Goal: Communication & Community: Answer question/provide support

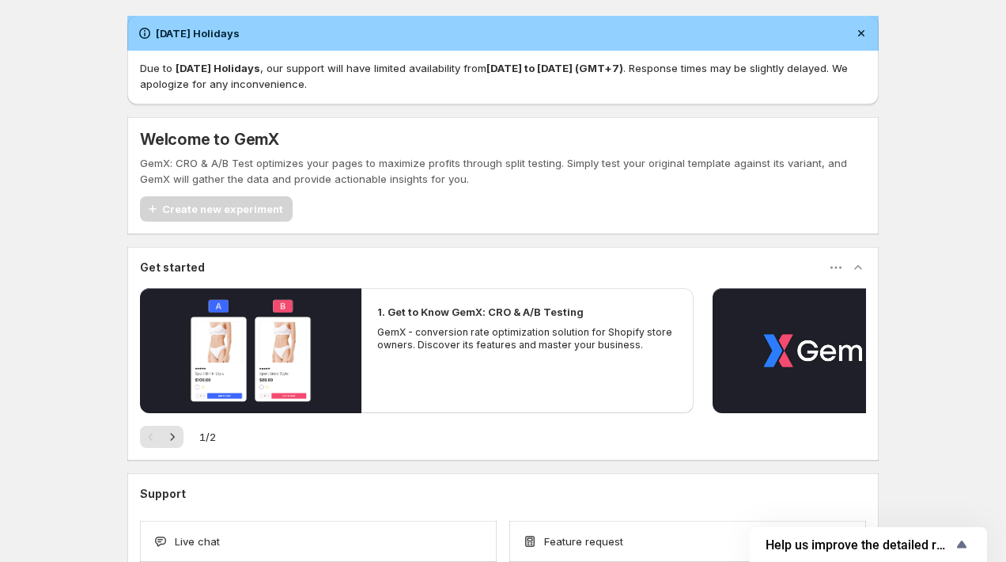
click at [100, 170] on div "[DATE] Holidays Due to [DATE] Holidays , our support will have limited availabi…" at bounding box center [503, 330] width 1006 height 660
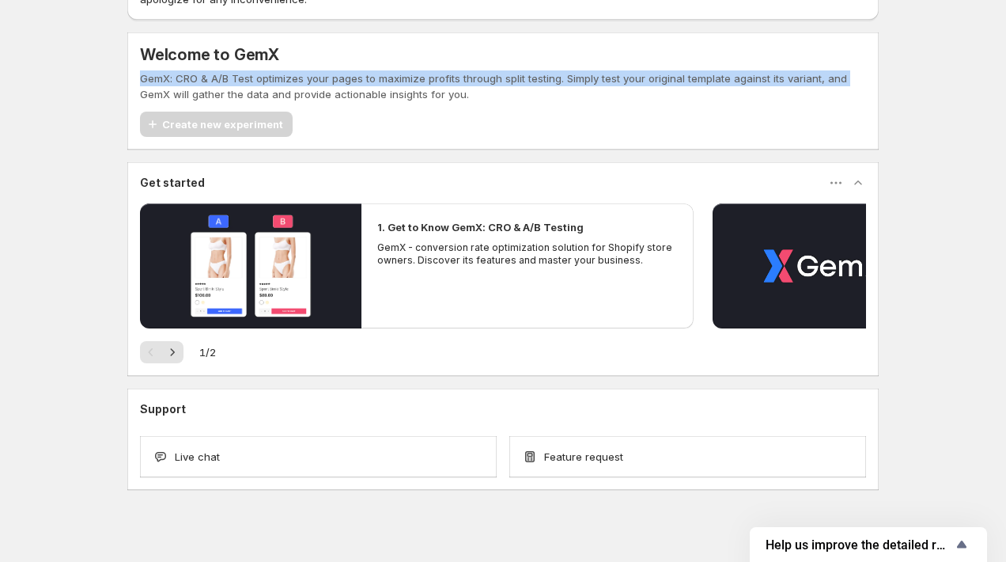
scroll to position [87, 0]
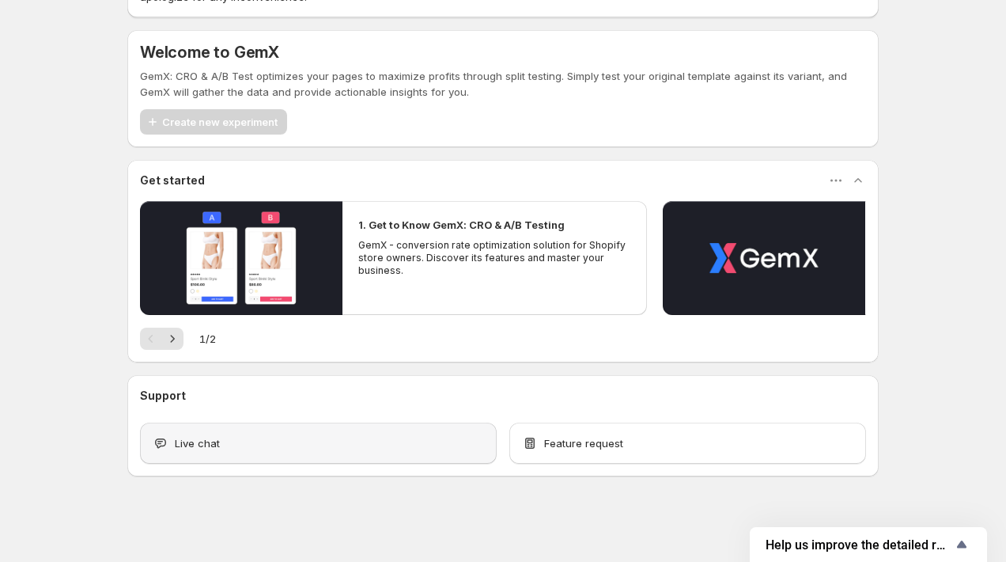
click at [193, 436] on span "Live chat" at bounding box center [197, 443] width 45 height 16
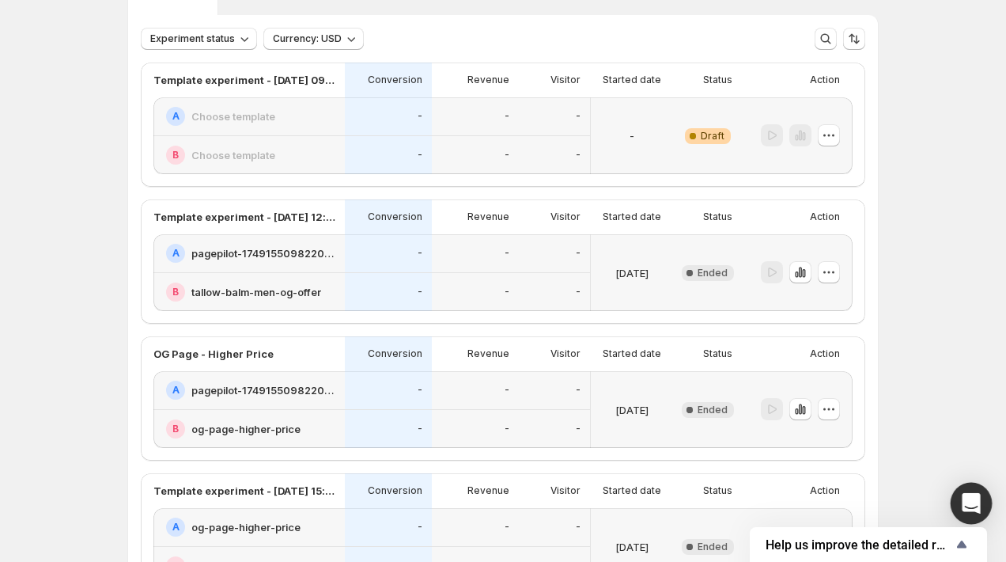
click at [956, 513] on div "Open Intercom Messenger" at bounding box center [972, 504] width 42 height 42
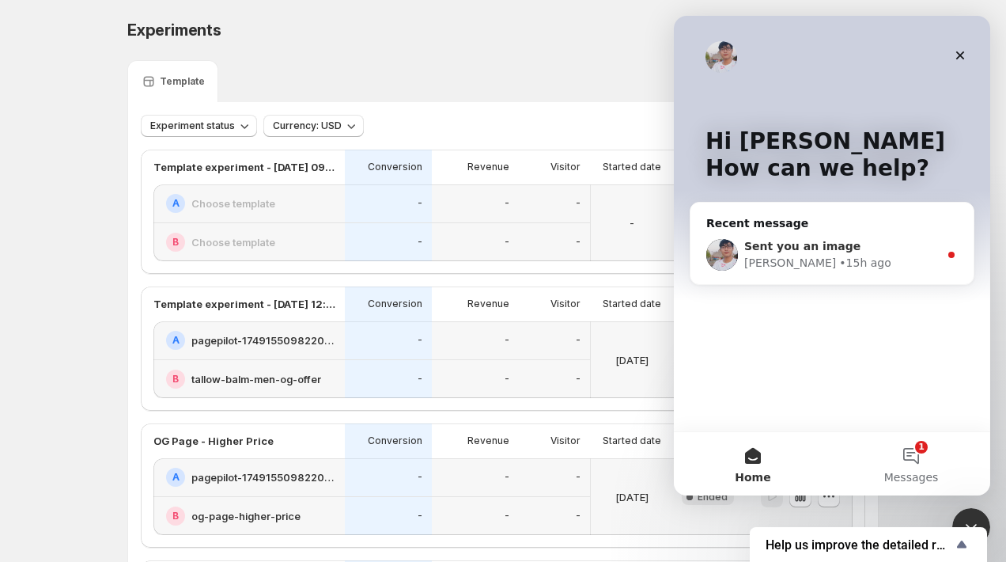
click at [842, 261] on div "[PERSON_NAME] • 15h ago" at bounding box center [842, 263] width 195 height 17
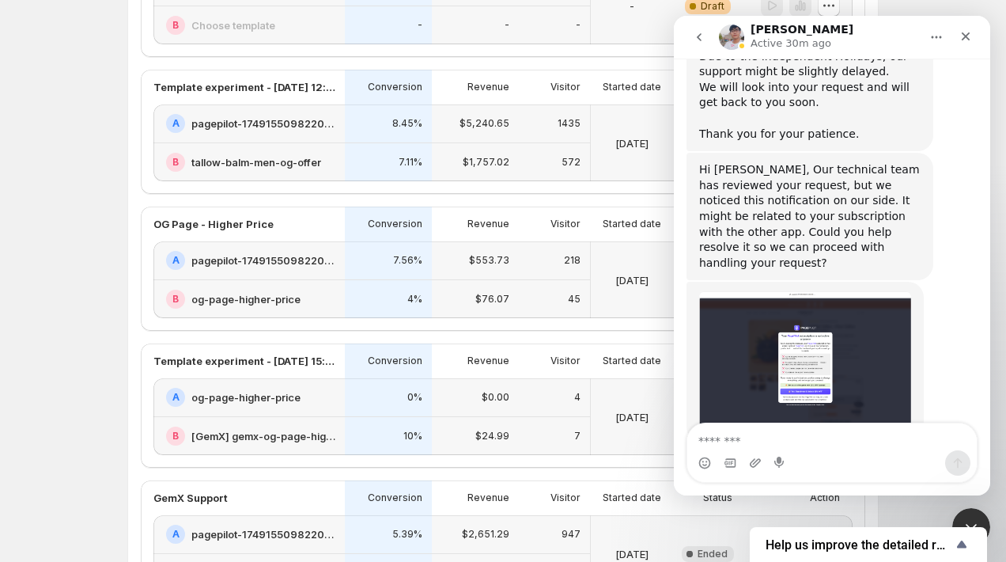
scroll to position [214, 0]
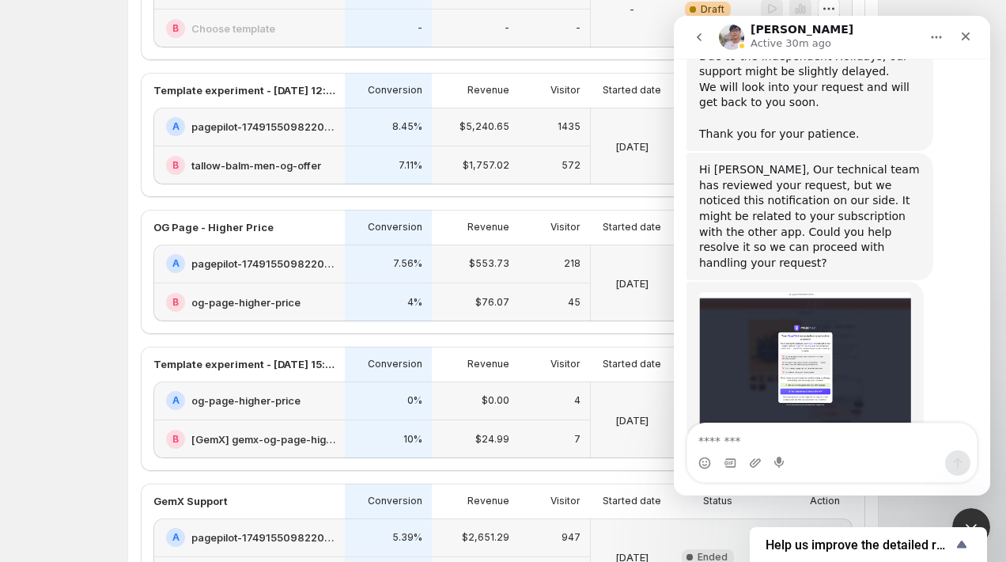
click at [831, 315] on img "Antony says…" at bounding box center [805, 362] width 212 height 142
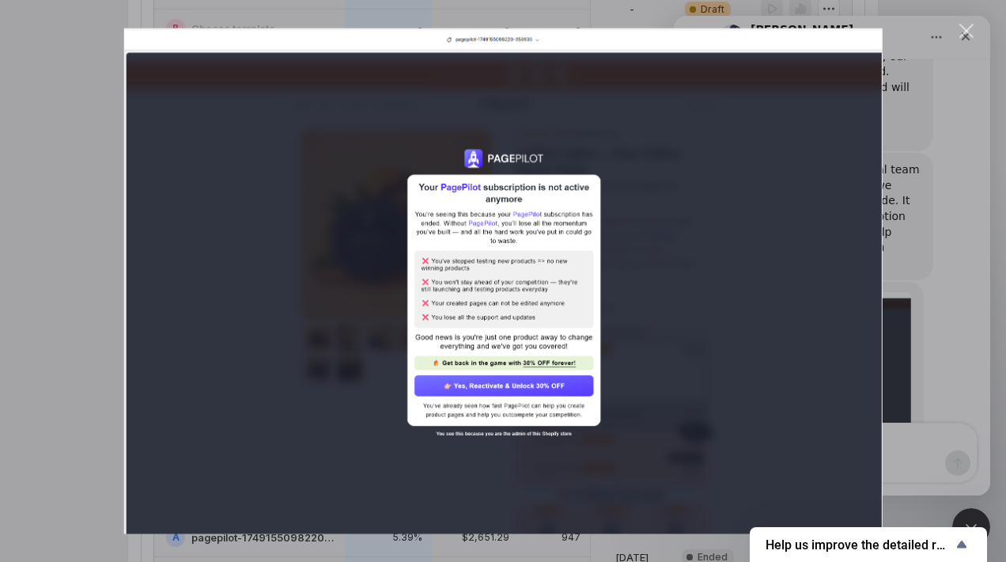
click at [934, 178] on div "Intercom messenger" at bounding box center [503, 281] width 1006 height 562
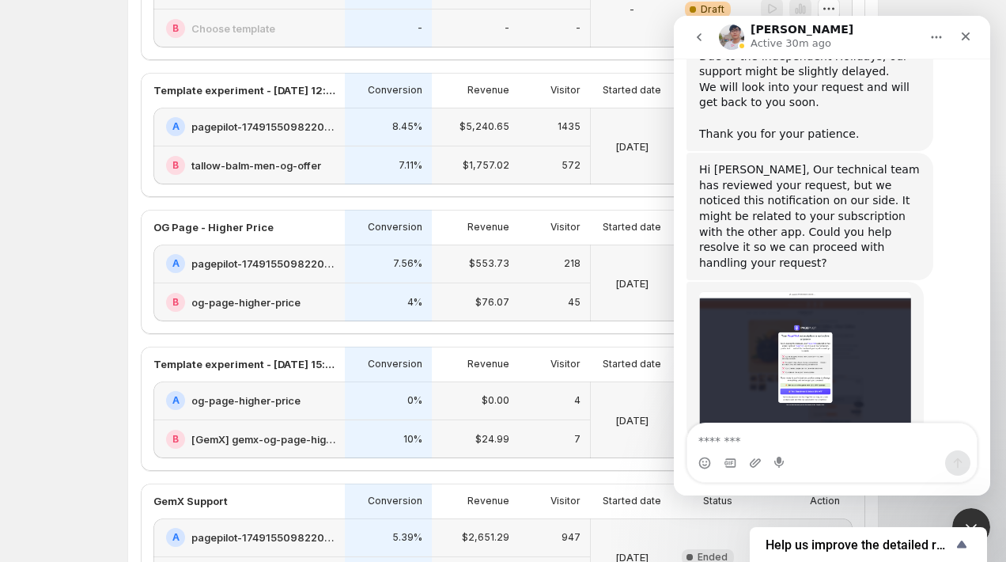
scroll to position [920, 0]
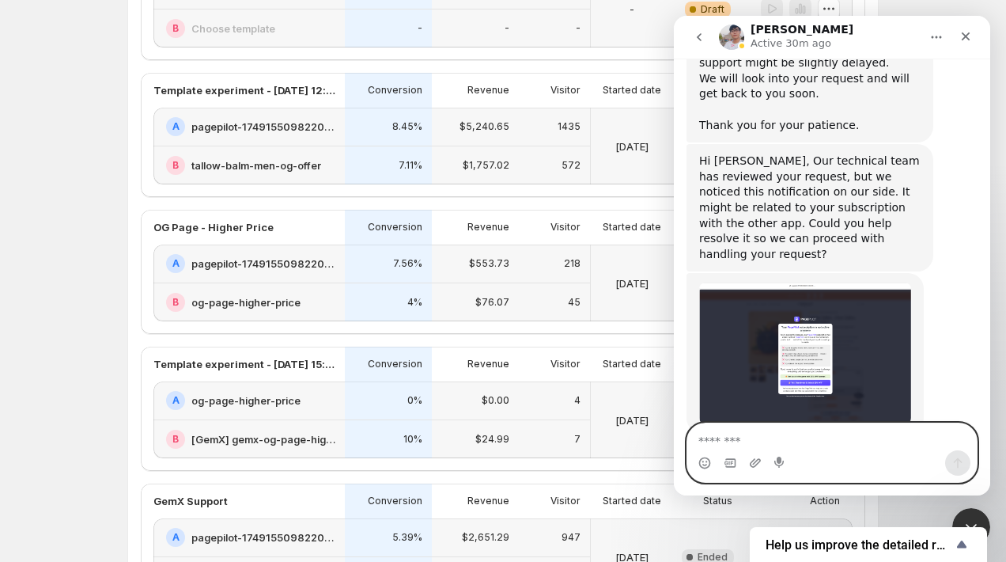
click at [766, 434] on textarea "Message…" at bounding box center [833, 436] width 290 height 27
type textarea "*"
type textarea "**********"
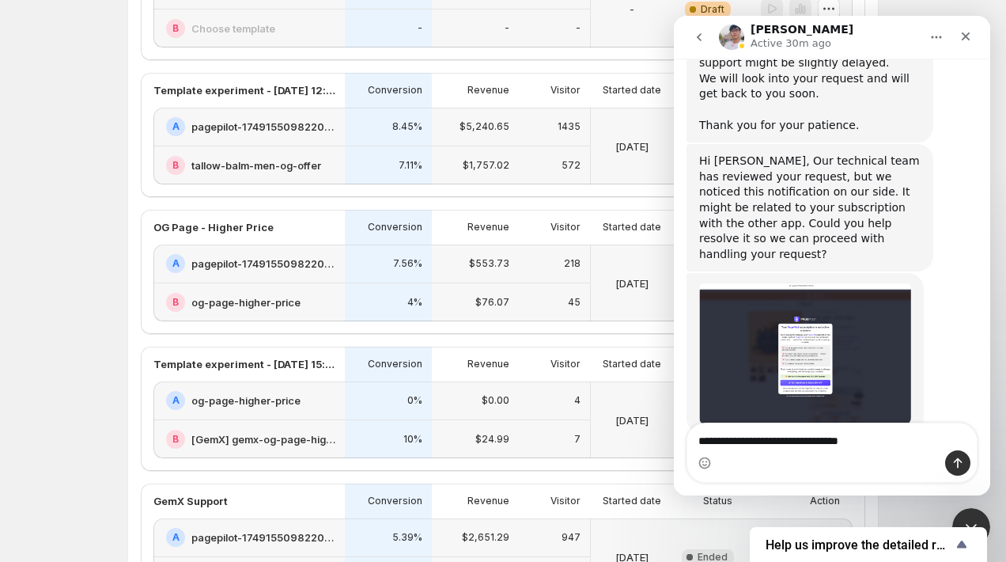
click at [800, 346] on img "Antony says…" at bounding box center [805, 353] width 212 height 142
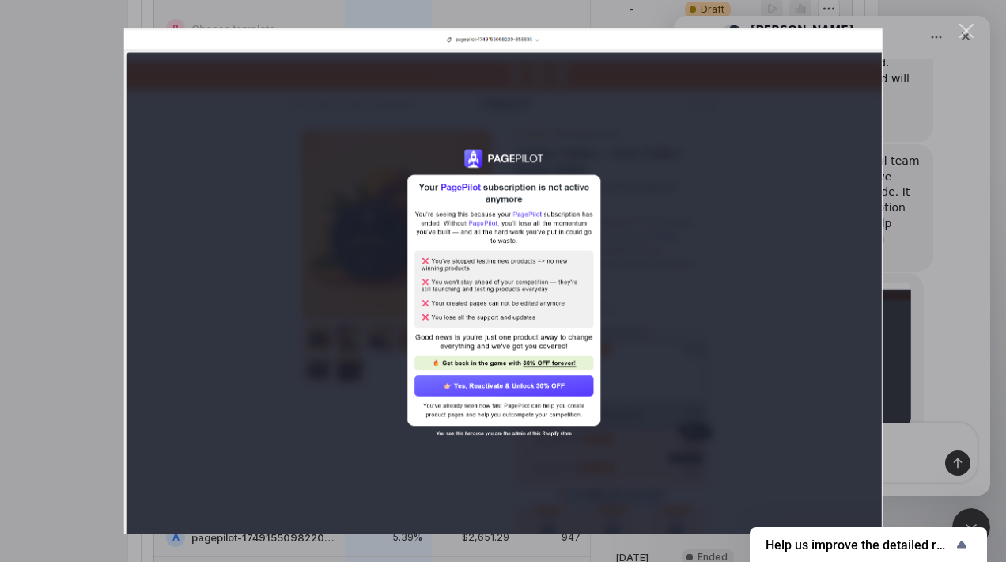
click at [467, 401] on img "Close" at bounding box center [503, 281] width 759 height 506
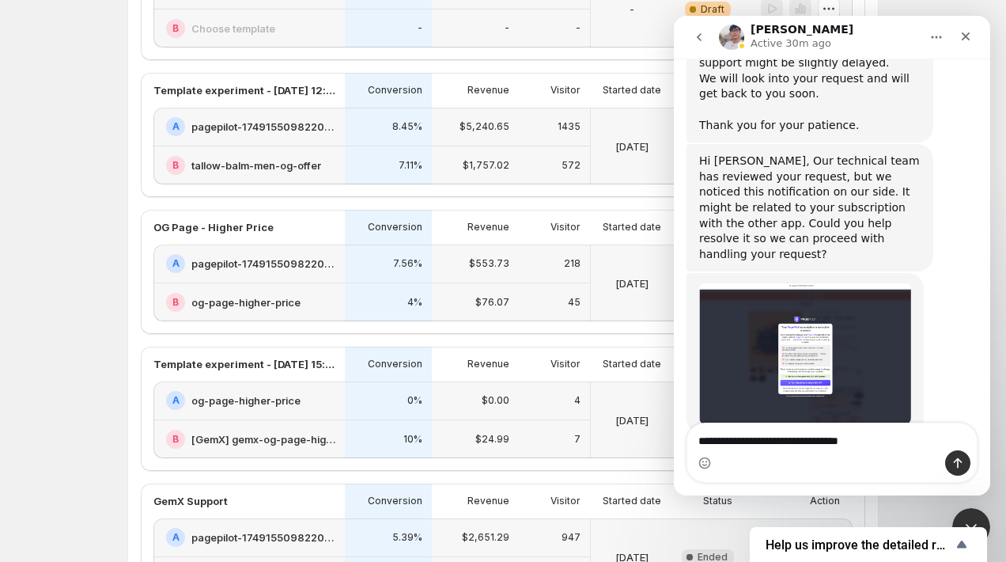
click at [766, 297] on img "Antony says…" at bounding box center [805, 353] width 212 height 142
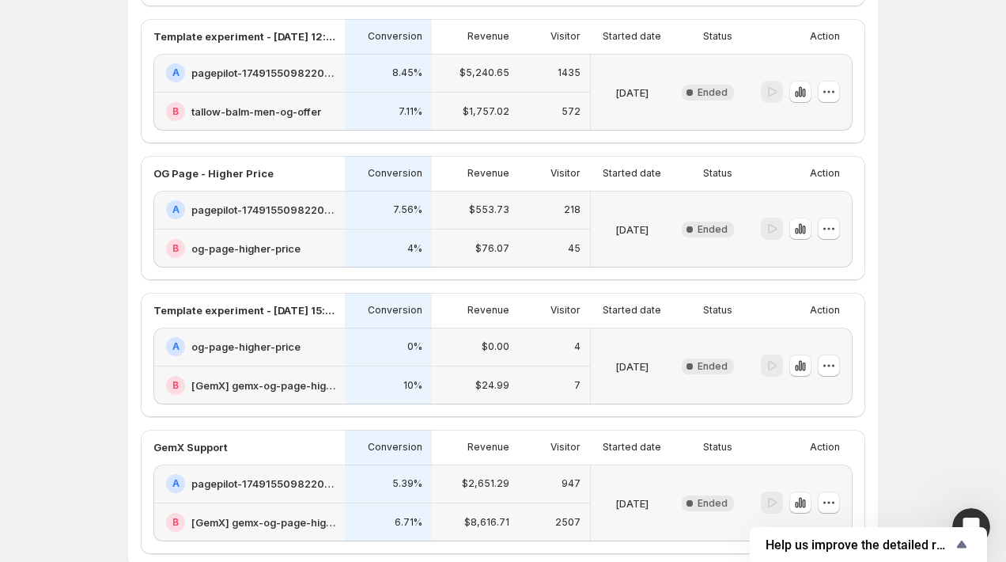
scroll to position [285, 0]
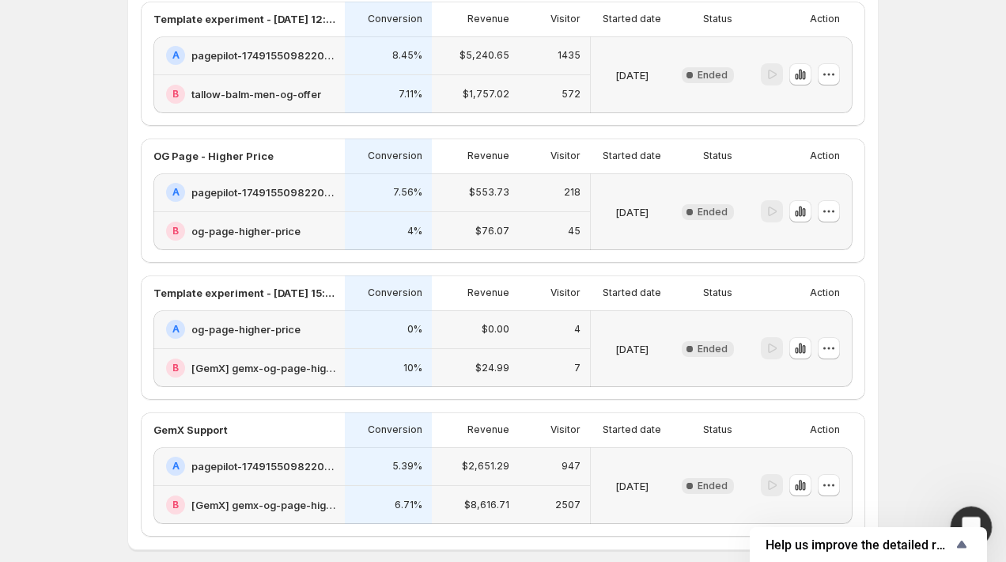
click at [972, 506] on div "Open Intercom Messenger" at bounding box center [969, 524] width 52 height 52
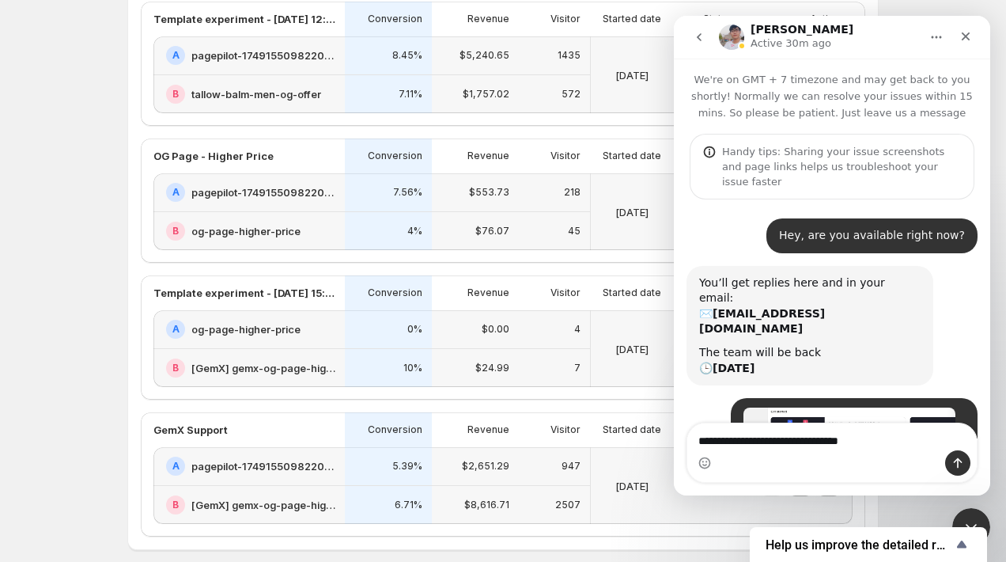
scroll to position [525, 0]
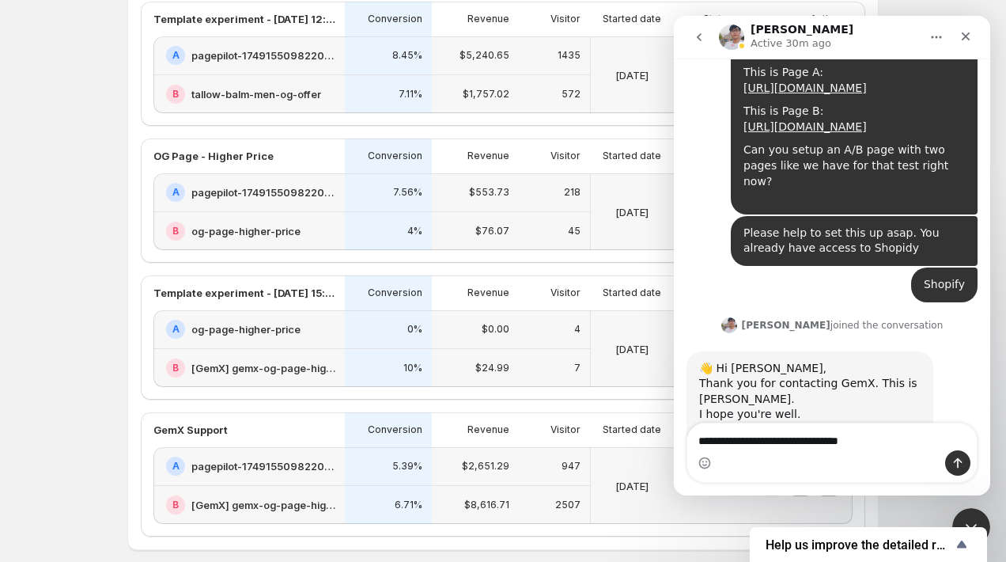
click at [813, 445] on textarea "**********" at bounding box center [833, 436] width 290 height 27
click at [870, 438] on textarea "**********" at bounding box center [833, 436] width 290 height 27
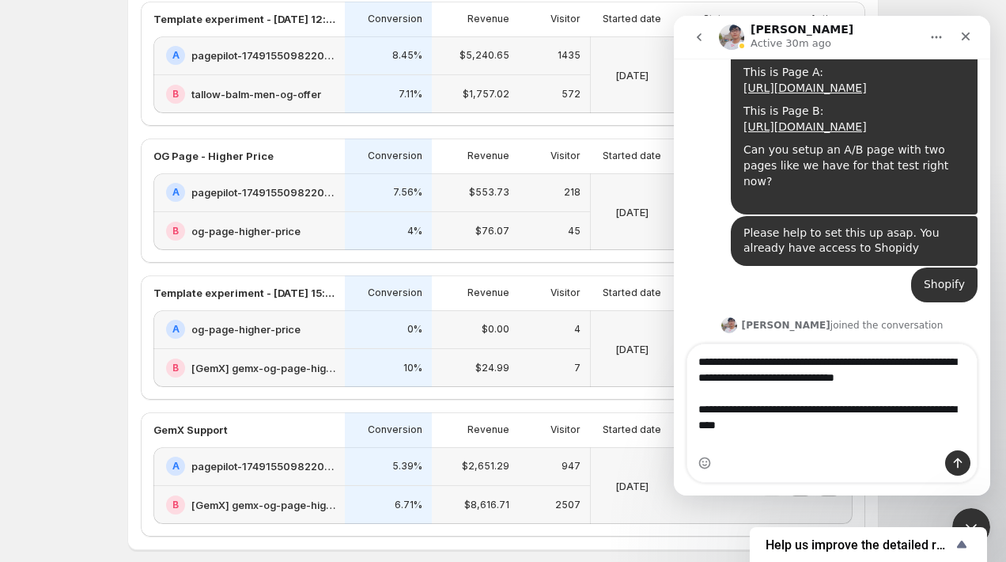
type textarea "**********"
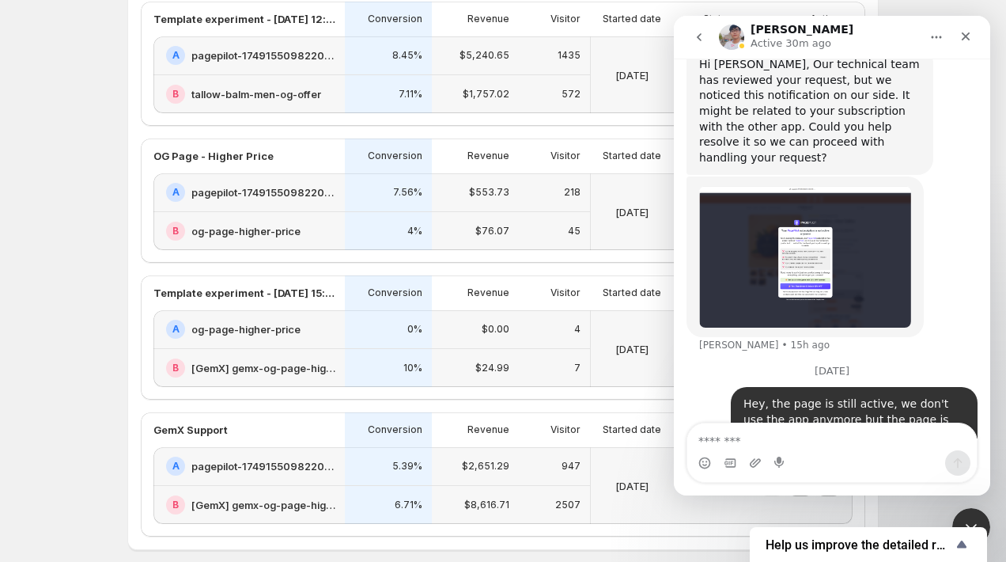
scroll to position [1080, 0]
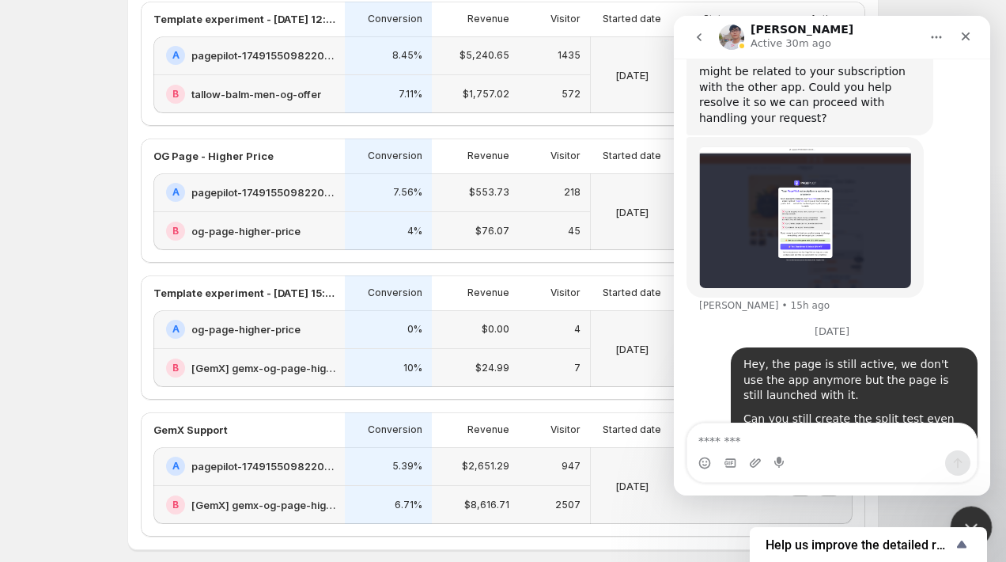
click at [970, 510] on div "Close Intercom Messenger" at bounding box center [969, 525] width 38 height 38
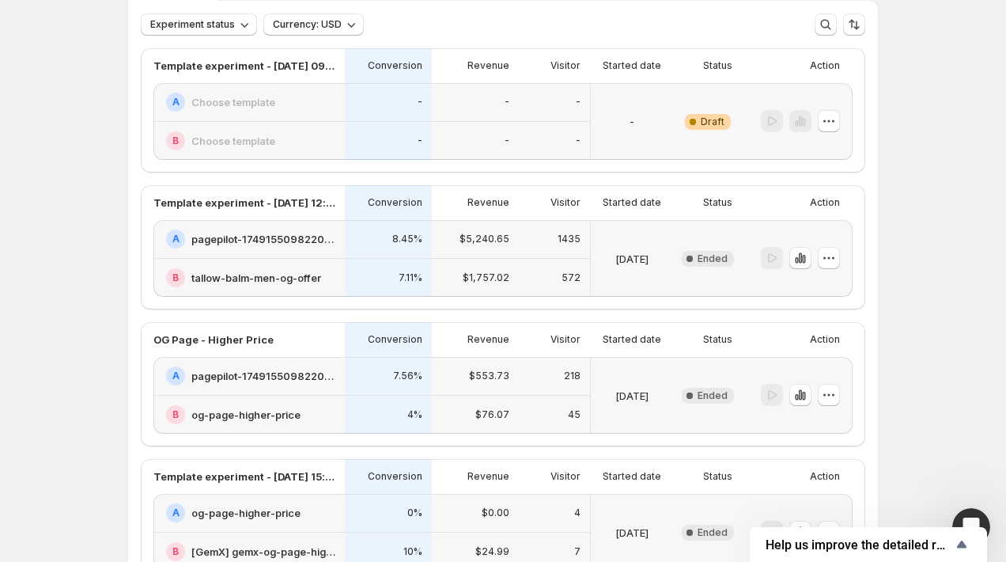
scroll to position [0, 0]
